Goal: Find specific page/section

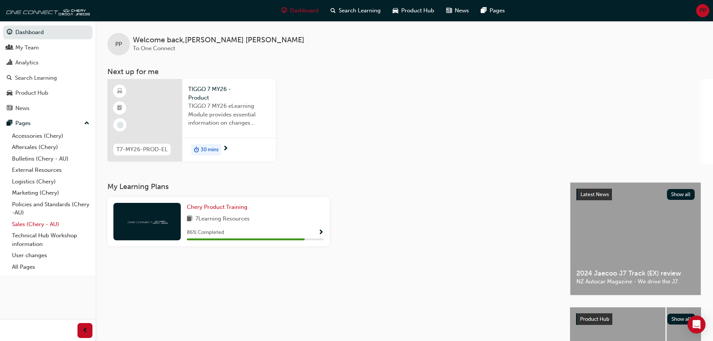
click at [31, 223] on link "Sales (Chery - AU)" at bounding box center [51, 225] width 84 height 12
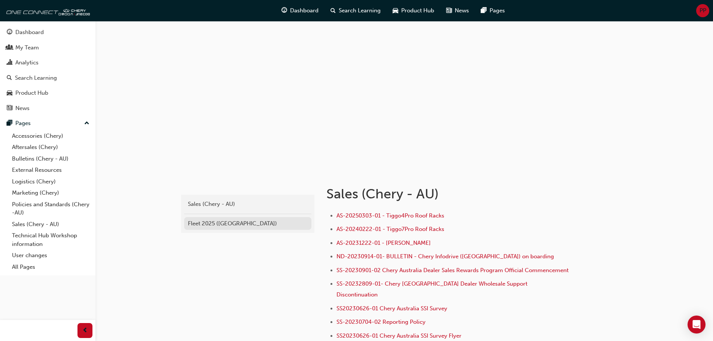
click at [229, 222] on div "Fleet 2025 ([GEOGRAPHIC_DATA])" at bounding box center [248, 223] width 120 height 9
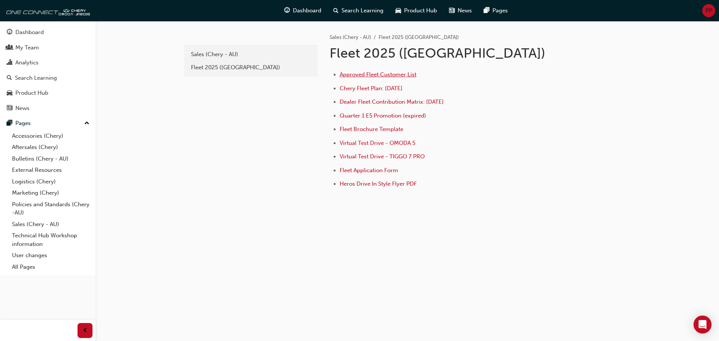
click at [398, 76] on span "Approved Fleet Customer List" at bounding box center [378, 74] width 77 height 7
